Goal: Information Seeking & Learning: Understand process/instructions

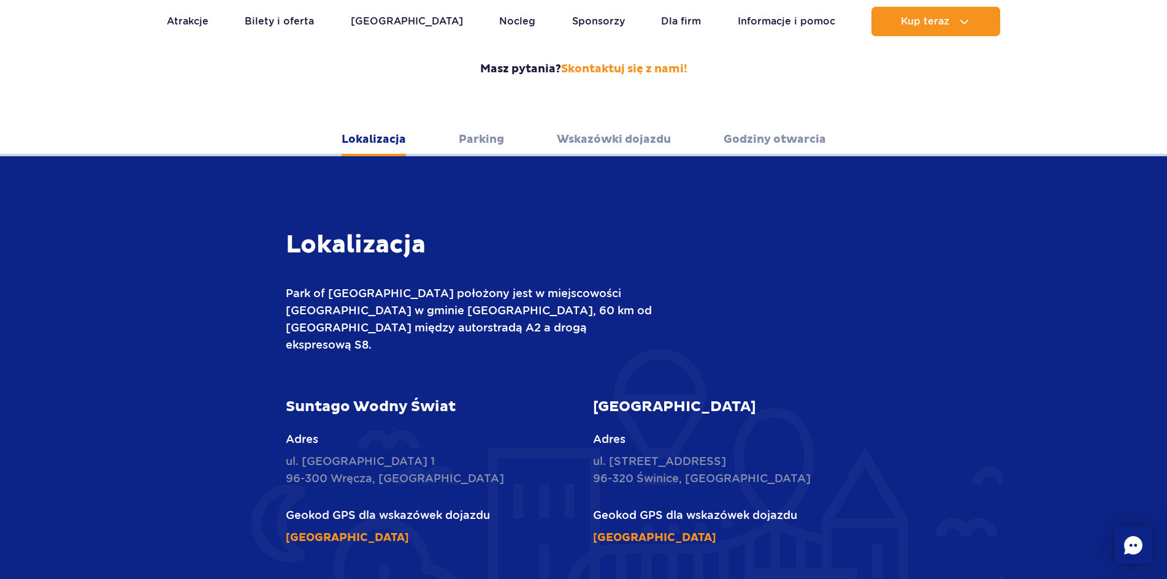
scroll to position [368, 0]
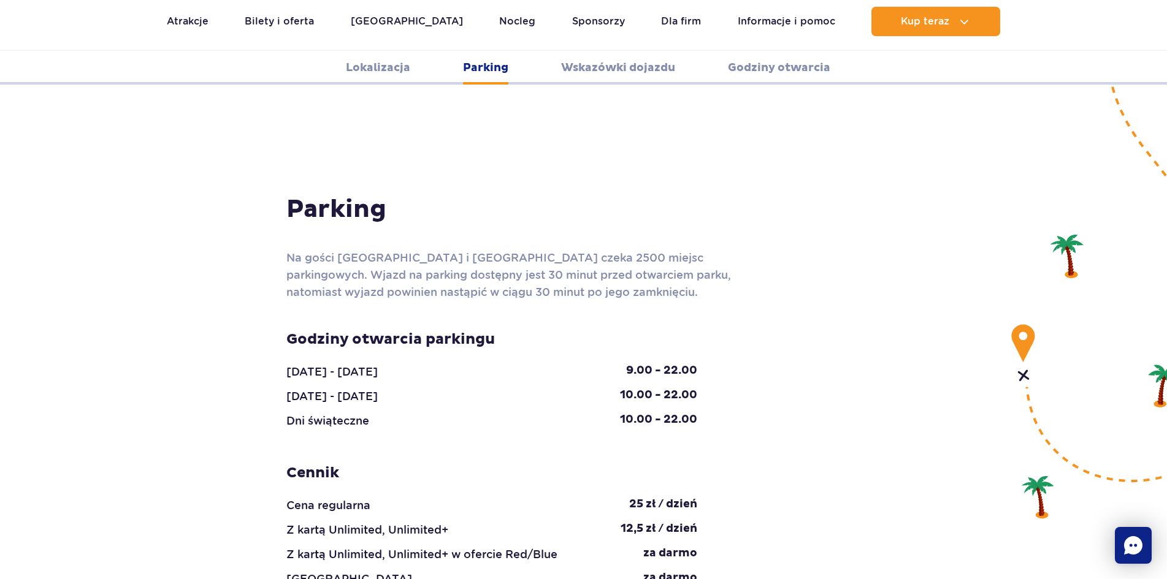
scroll to position [1042, 0]
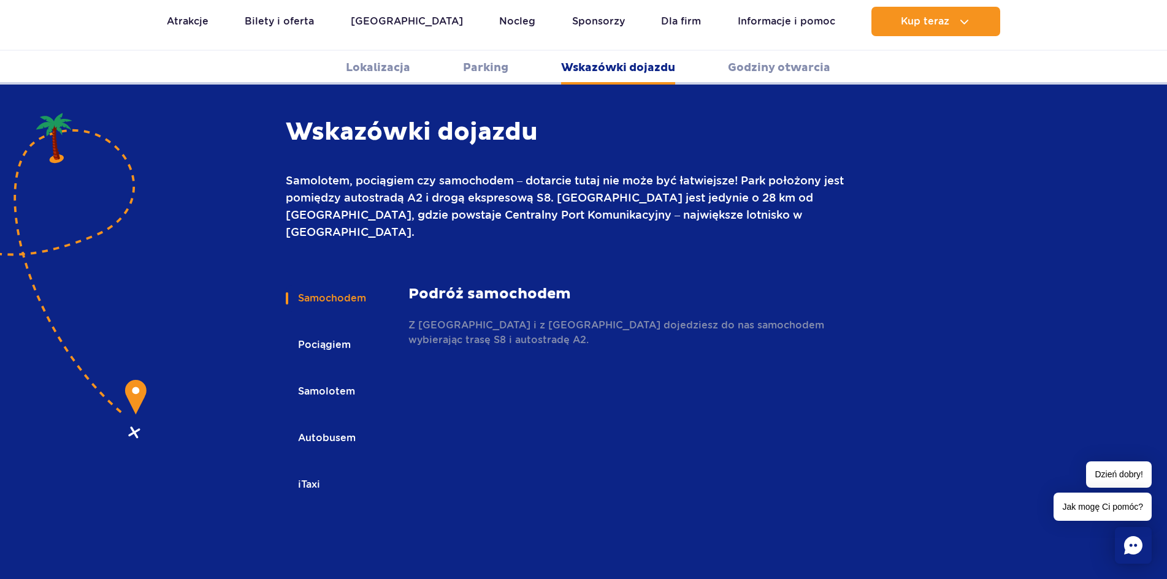
scroll to position [1655, 0]
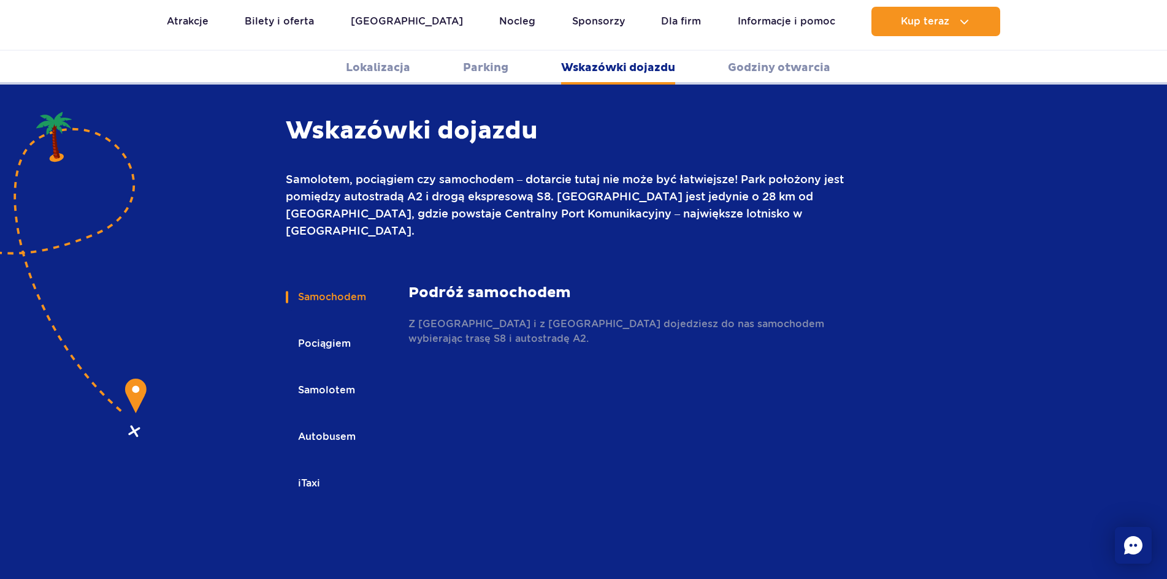
click at [324, 330] on button "Pociągiem" at bounding box center [323, 343] width 75 height 27
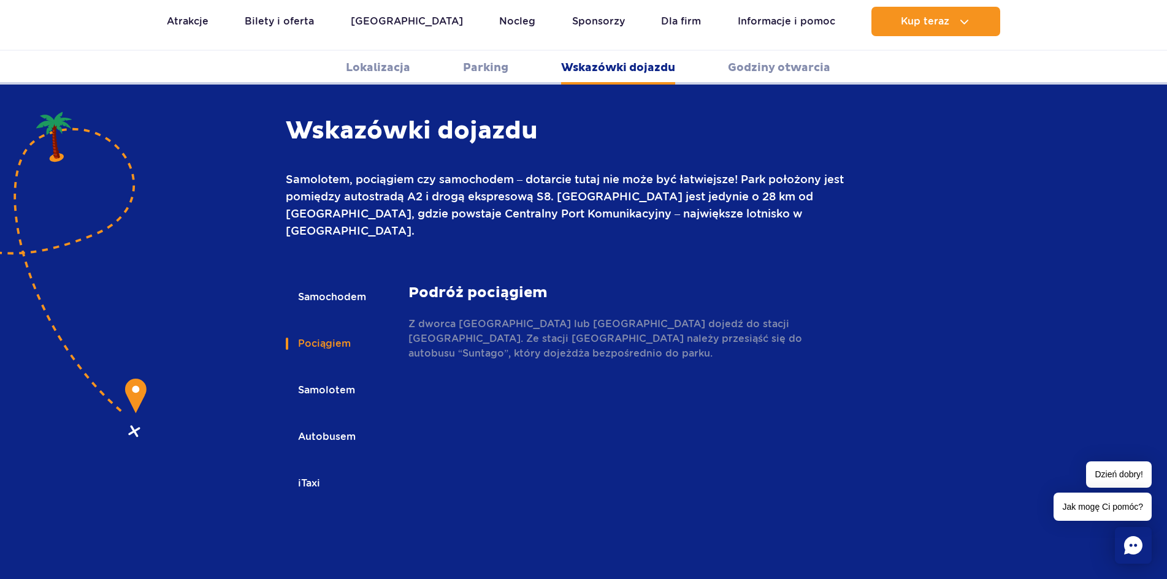
click at [318, 377] on button "Samolotem" at bounding box center [326, 390] width 80 height 27
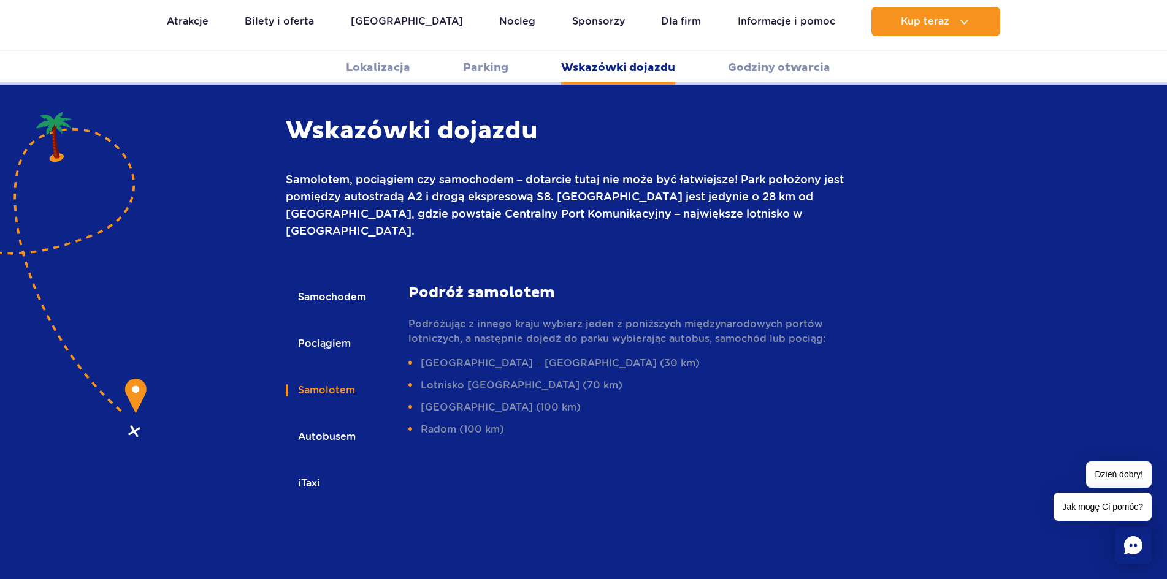
click at [330, 424] on button "Autobusem" at bounding box center [326, 437] width 80 height 27
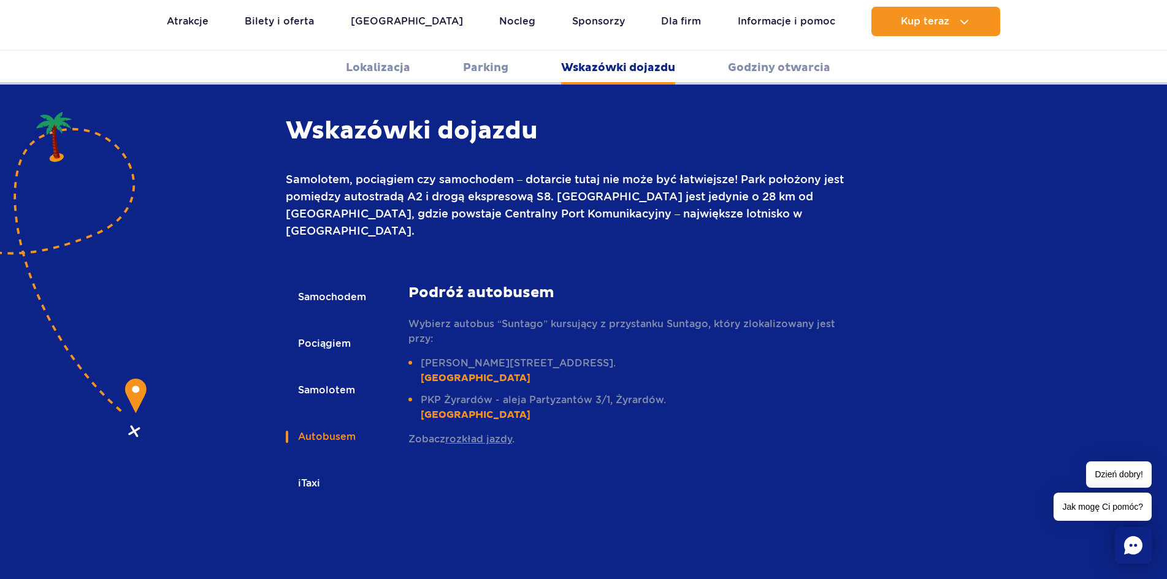
click at [308, 284] on button "Samochodem" at bounding box center [331, 297] width 91 height 27
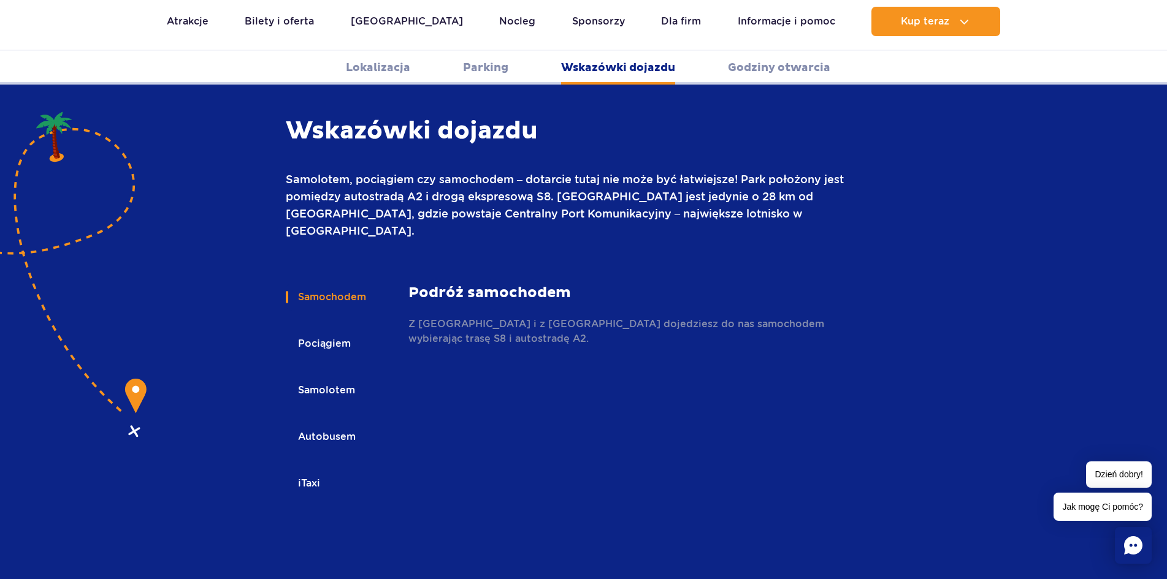
click at [319, 470] on button "iTaxi" at bounding box center [308, 483] width 45 height 27
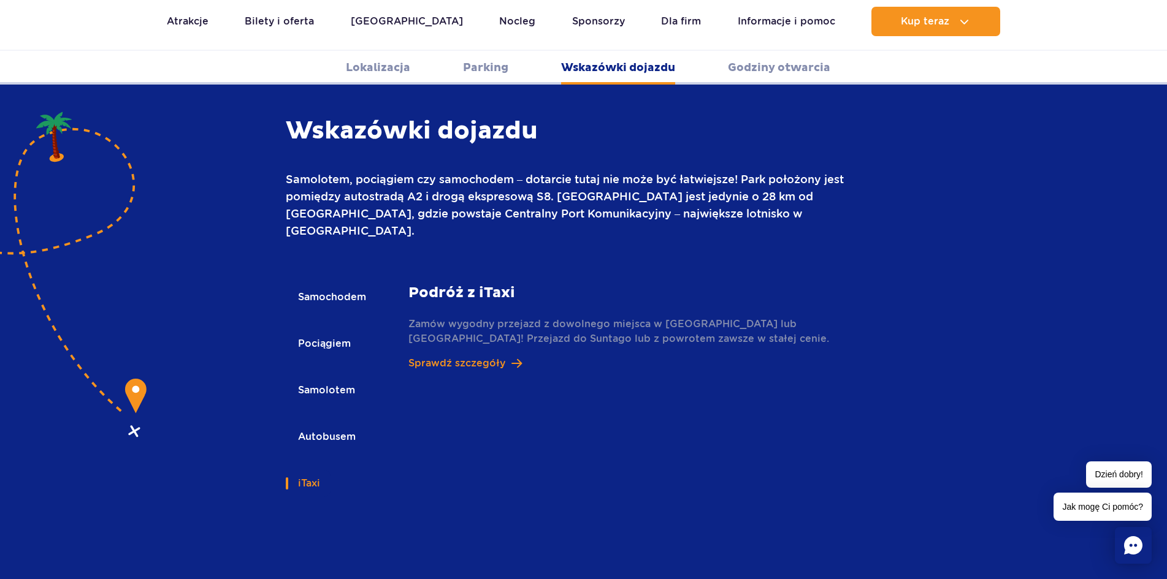
click at [333, 284] on div "Samochodem Pociągiem Samolotem Autobusem iTaxi" at bounding box center [347, 400] width 123 height 233
click at [484, 356] on p "Sprawdź szczegóły" at bounding box center [456, 363] width 97 height 15
click at [331, 377] on button "Samolotem" at bounding box center [326, 390] width 80 height 27
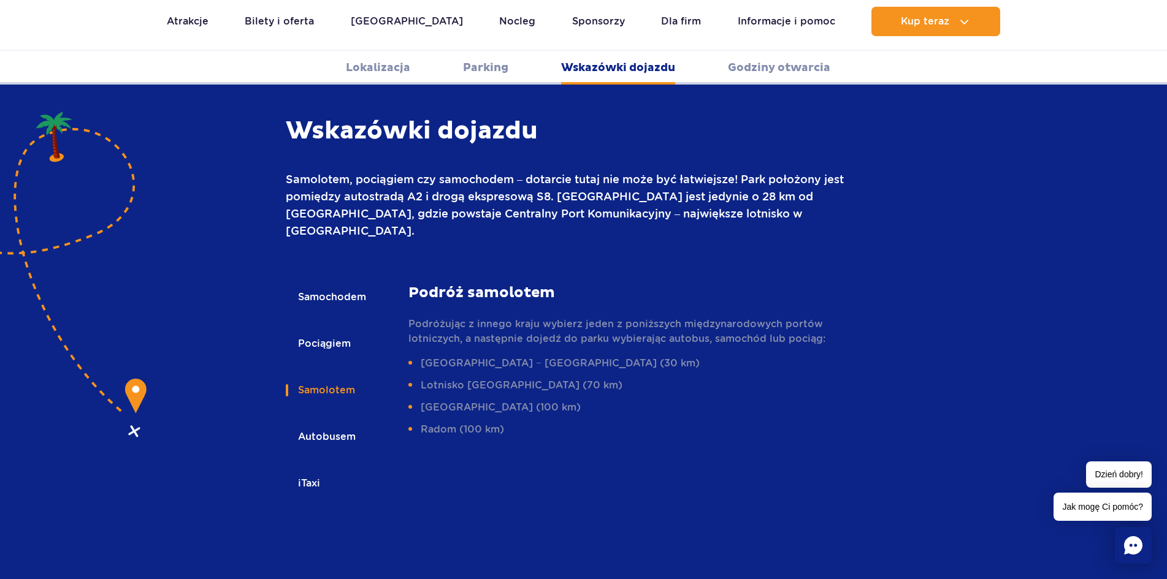
click at [328, 330] on button "Pociągiem" at bounding box center [323, 343] width 75 height 27
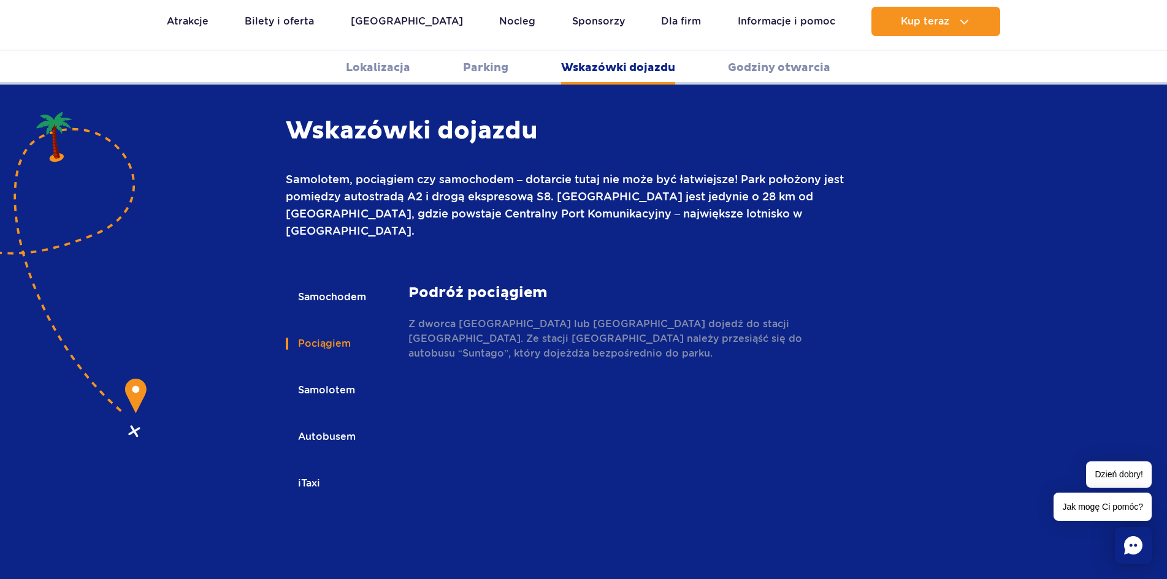
click at [546, 317] on p "Z dworca Warszawa Centralna lub Warszawa Śródmieście dojedź do stacji Żyrardów.…" at bounding box center [629, 339] width 442 height 44
click at [514, 317] on p "Z dworca Warszawa Centralna lub Warszawa Śródmieście dojedź do stacji Żyrardów.…" at bounding box center [629, 339] width 442 height 44
click at [333, 284] on button "Samochodem" at bounding box center [331, 297] width 91 height 27
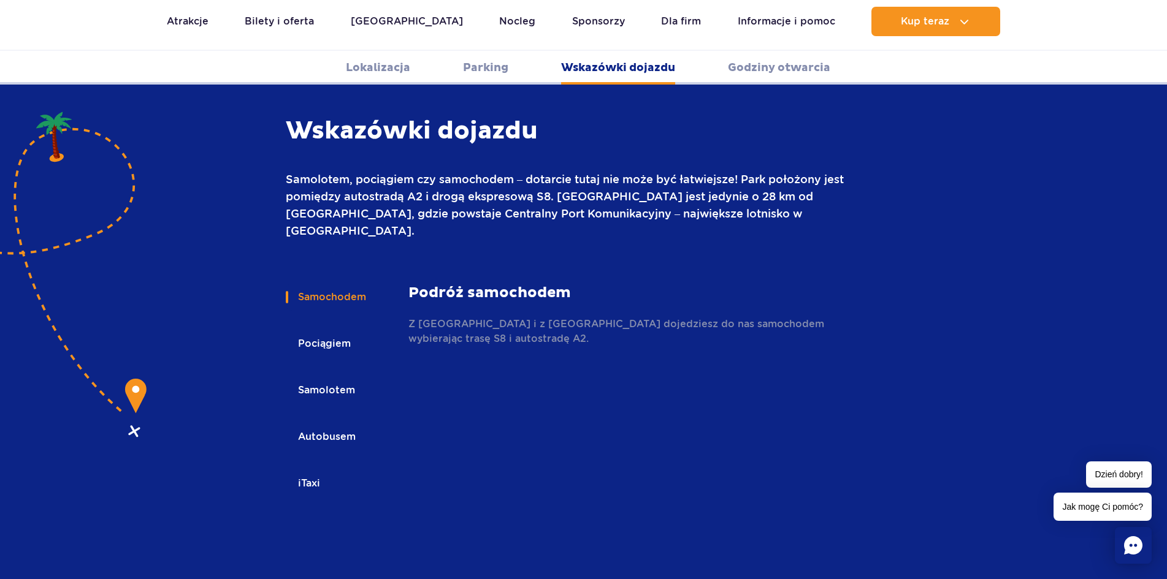
click at [345, 330] on button "Pociągiem" at bounding box center [323, 343] width 75 height 27
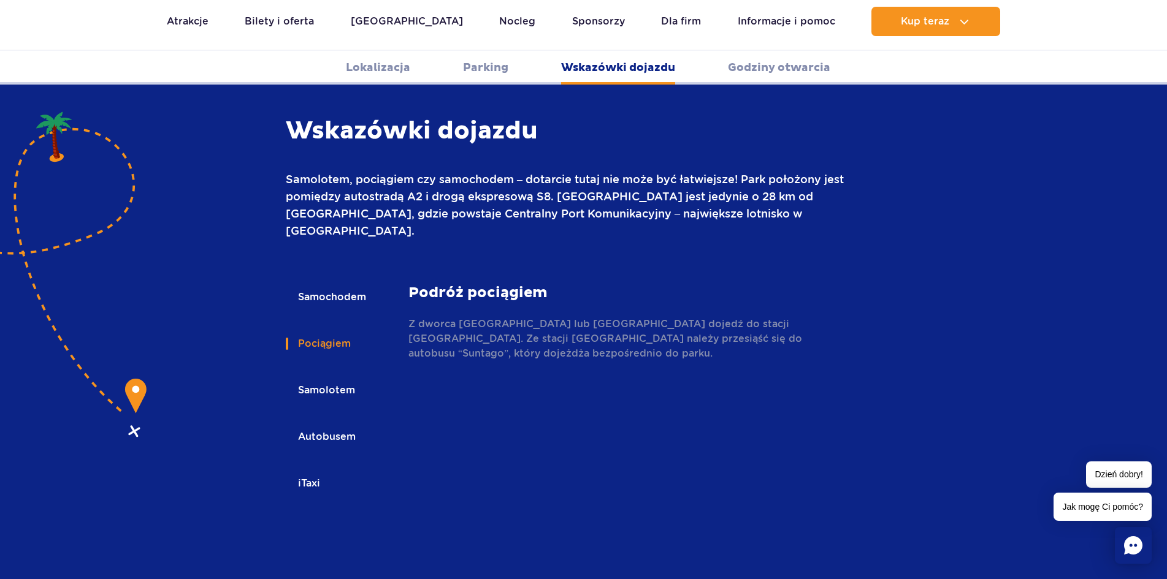
click at [460, 284] on strong "Podróż pociągiem" at bounding box center [629, 293] width 442 height 18
drag, startPoint x: 452, startPoint y: 273, endPoint x: 611, endPoint y: 278, distance: 159.5
click at [600, 317] on p "Z dworca Warszawa Centralna lub Warszawa Śródmieście dojedź do stacji Żyrardów.…" at bounding box center [629, 339] width 442 height 44
click at [611, 317] on p "Z dworca Warszawa Centralna lub Warszawa Śródmieście dojedź do stacji Żyrardów.…" at bounding box center [629, 339] width 442 height 44
drag, startPoint x: 569, startPoint y: 281, endPoint x: 516, endPoint y: 281, distance: 52.7
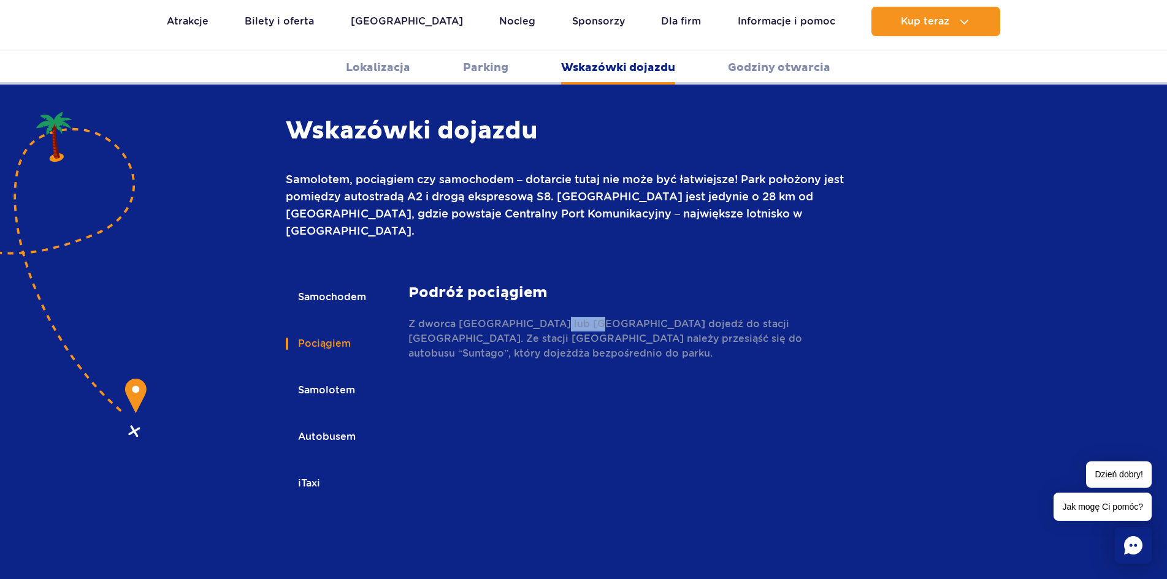
click at [546, 317] on p "Z dworca Warszawa Centralna lub Warszawa Śródmieście dojedź do stacji Żyrardów.…" at bounding box center [629, 339] width 442 height 44
drag, startPoint x: 498, startPoint y: 281, endPoint x: 471, endPoint y: 280, distance: 26.4
click at [495, 317] on p "Z dworca Warszawa Centralna lub Warszawa Śródmieście dojedź do stacji Żyrardów.…" at bounding box center [629, 339] width 442 height 44
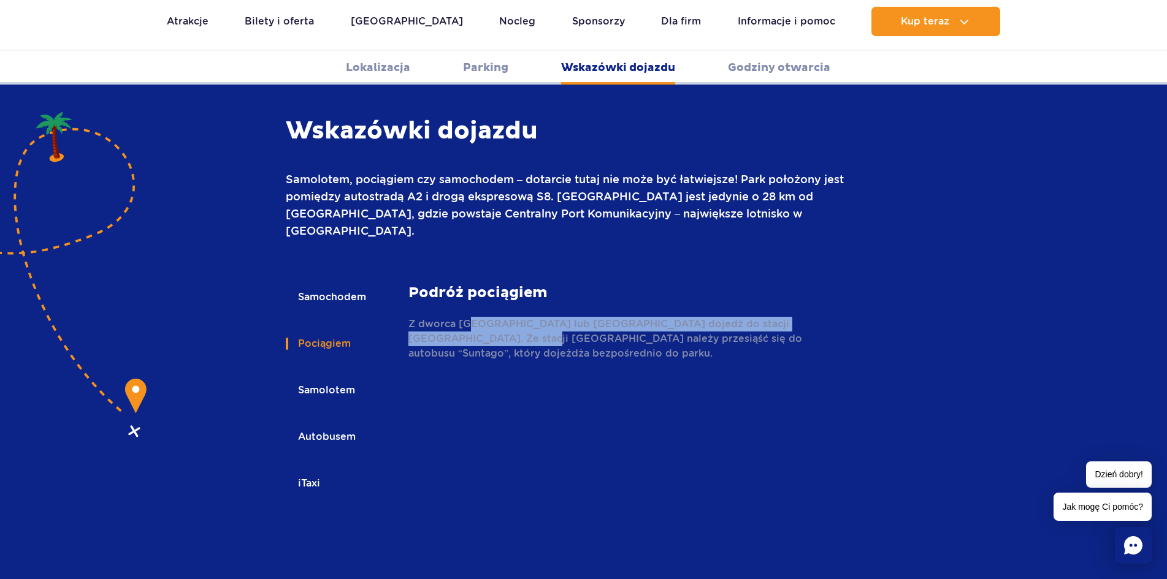
drag, startPoint x: 471, startPoint y: 280, endPoint x: 450, endPoint y: 297, distance: 27.5
click at [450, 317] on p "Z dworca Warszawa Centralna lub Warszawa Śródmieście dojedź do stacji Żyrardów.…" at bounding box center [629, 339] width 442 height 44
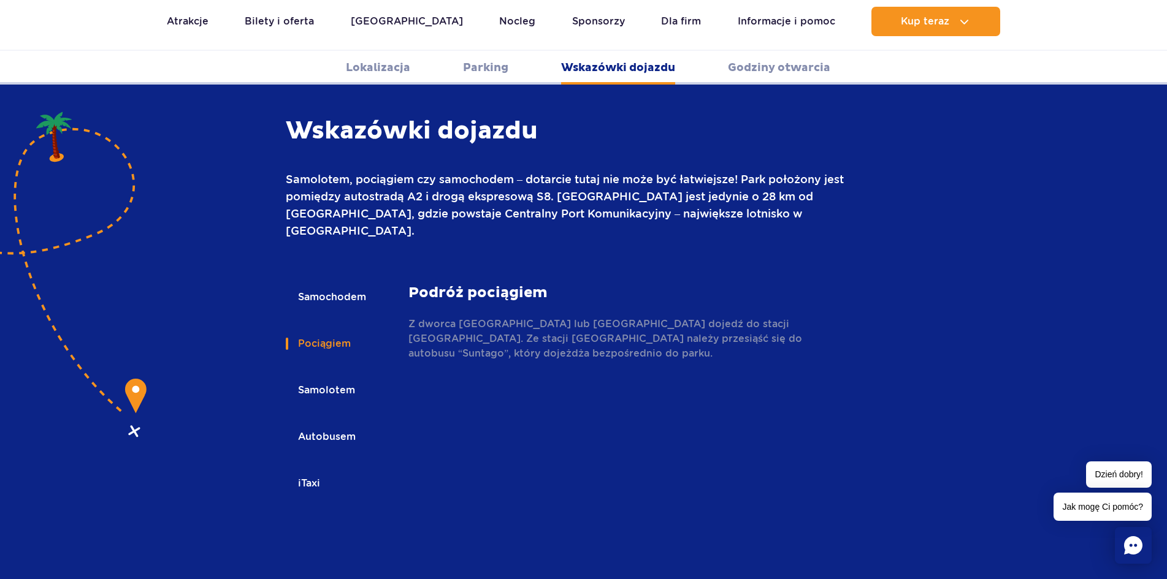
click at [355, 284] on button "Samochodem" at bounding box center [331, 297] width 91 height 27
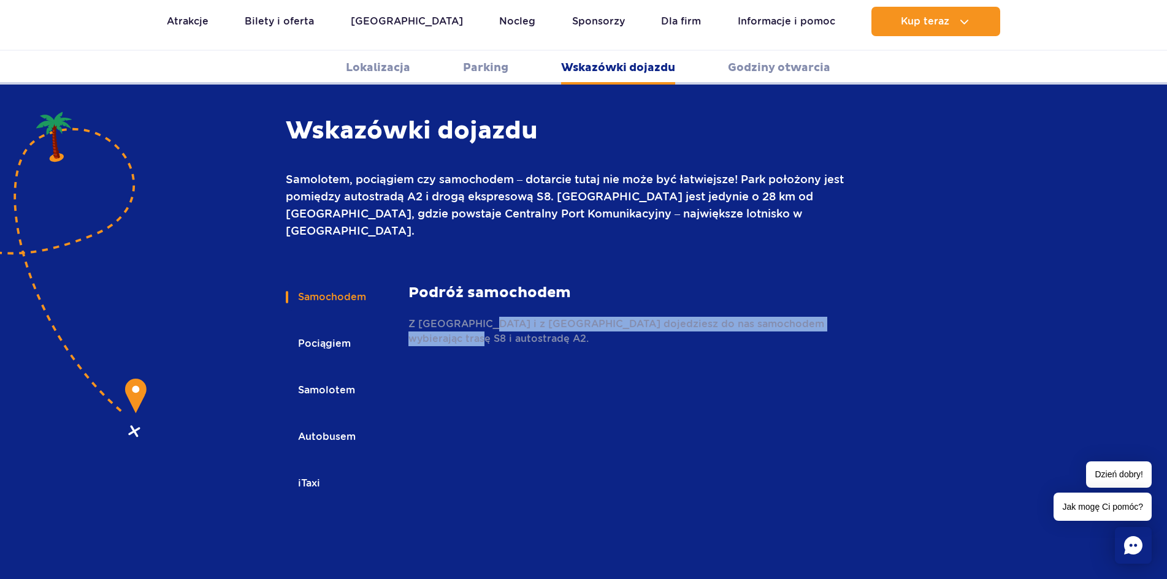
drag, startPoint x: 483, startPoint y: 281, endPoint x: 688, endPoint y: 293, distance: 205.7
click at [687, 317] on p "Z Warszawy i z Łodzi dojedziesz do nas samochodem wybierając trasę S8 i autostr…" at bounding box center [629, 331] width 442 height 29
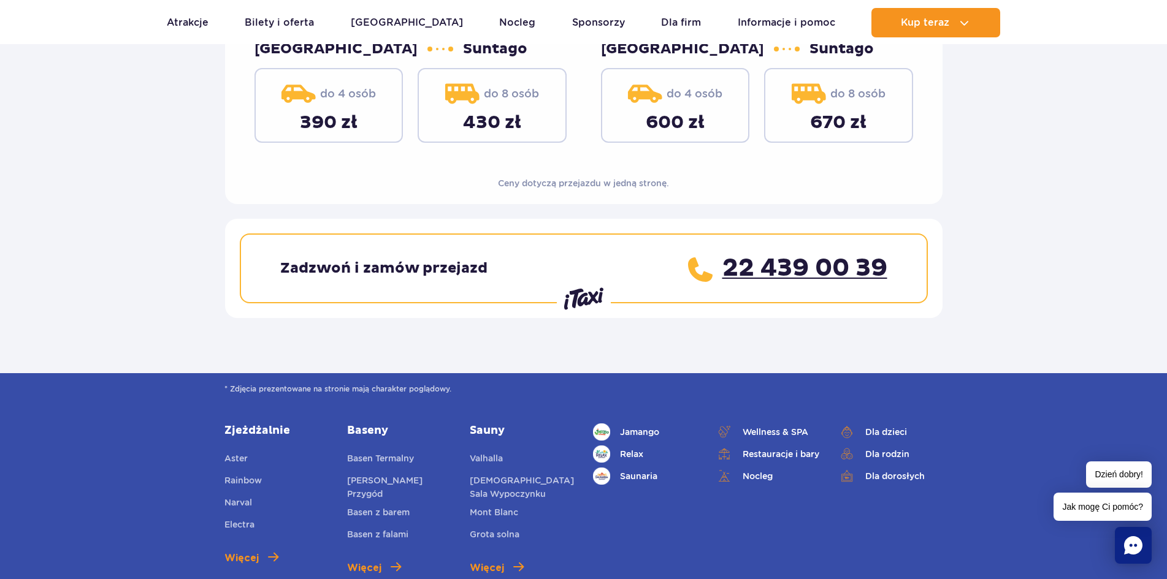
scroll to position [306, 0]
